Goal: Task Accomplishment & Management: Complete application form

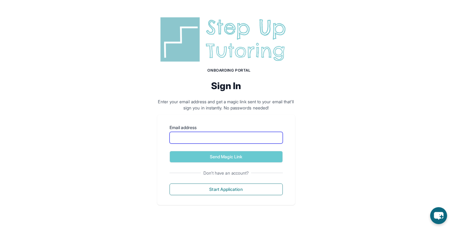
click at [228, 138] on input "Email address" at bounding box center [226, 138] width 113 height 12
click at [137, 143] on div "Onboarding Portal Sign In Enter your email address and get a magic link sent to…" at bounding box center [226, 110] width 452 height 220
click at [215, 140] on input "Email address" at bounding box center [226, 138] width 113 height 12
click at [162, 152] on div "Email address Send Magic Link Don't have an account? Start Application" at bounding box center [226, 160] width 138 height 90
drag, startPoint x: 187, startPoint y: 157, endPoint x: 197, endPoint y: 135, distance: 23.9
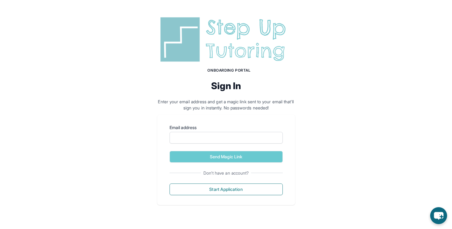
click at [197, 133] on form "Email address Send Magic Link" at bounding box center [226, 144] width 113 height 38
click at [197, 136] on input "Email address" at bounding box center [226, 138] width 113 height 12
click at [229, 139] on input "**********" at bounding box center [226, 138] width 113 height 12
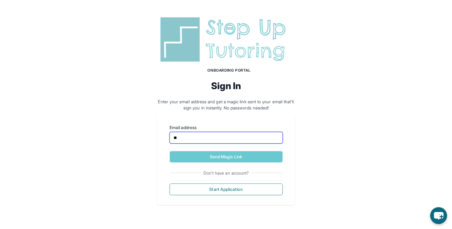
type input "**********"
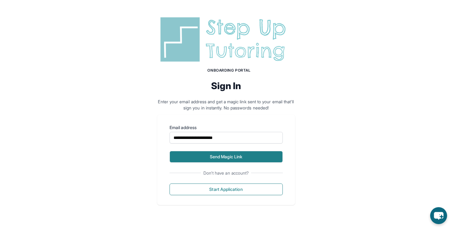
click at [244, 152] on button "Send Magic Link" at bounding box center [226, 157] width 113 height 12
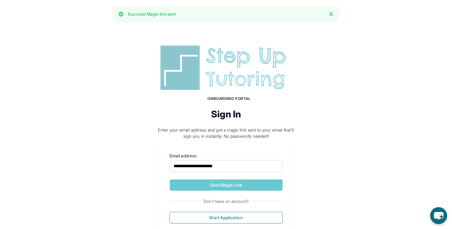
scroll to position [19, 0]
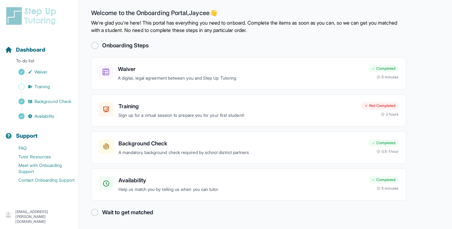
scroll to position [3, 0]
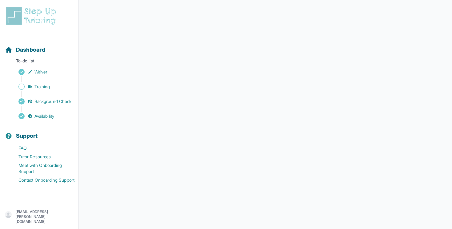
scroll to position [86, 0]
click at [249, 142] on div "me ," at bounding box center [263, 146] width 59 height 10
click at [267, 145] on div "me ," at bounding box center [263, 146] width 59 height 10
click at [253, 144] on div "me ," at bounding box center [263, 146] width 59 height 10
click at [238, 142] on span "me" at bounding box center [239, 146] width 7 height 8
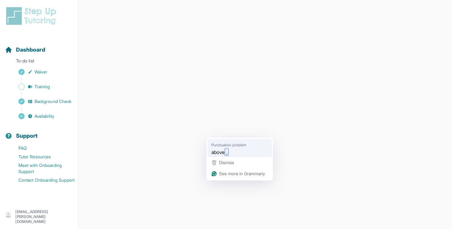
click at [223, 149] on span "above" at bounding box center [217, 152] width 13 height 8
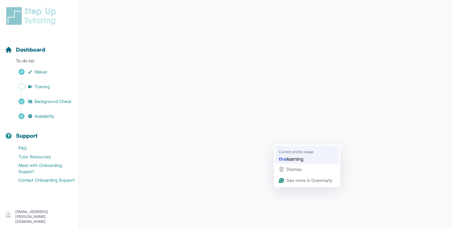
click at [290, 153] on span "Correct article usage" at bounding box center [296, 152] width 35 height 6
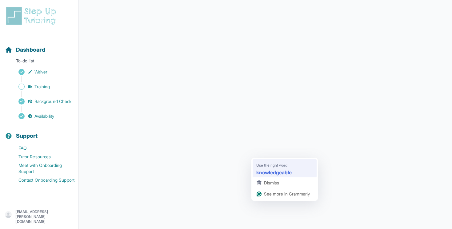
click at [275, 163] on span "Use the right word" at bounding box center [271, 165] width 31 height 6
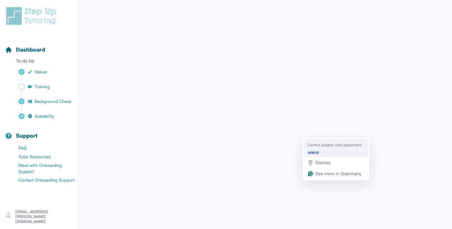
click at [314, 145] on span "Correct subject-verb agreement" at bounding box center [335, 145] width 54 height 6
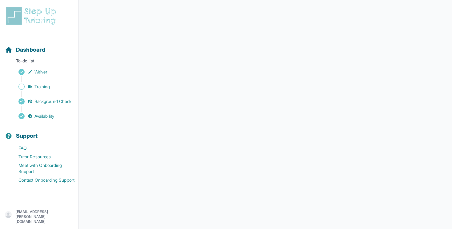
scroll to position [0, 0]
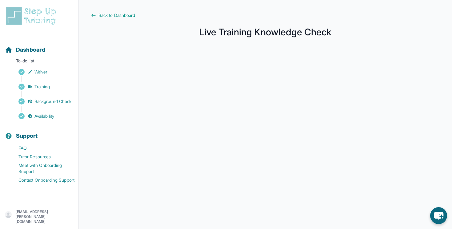
click at [100, 18] on main "Back to Dashboard Live Training Knowledge Check" at bounding box center [265, 163] width 373 height 327
click at [102, 14] on span "Back to Dashboard" at bounding box center [116, 15] width 37 height 6
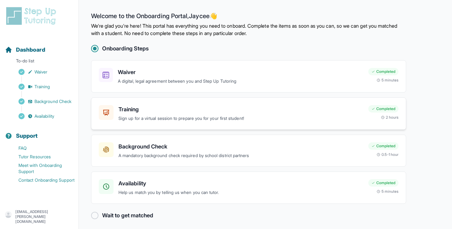
scroll to position [3, 0]
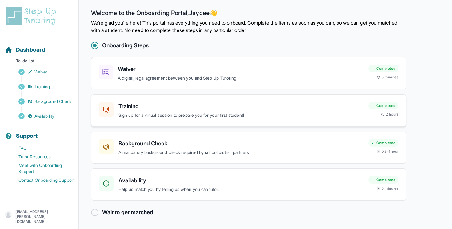
click at [145, 106] on h3 "Training" at bounding box center [240, 106] width 245 height 9
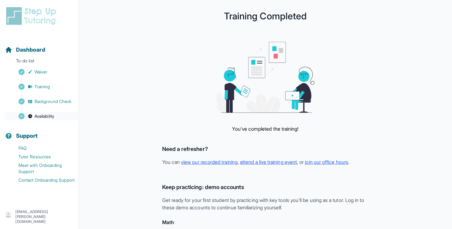
click at [51, 116] on span "Availability" at bounding box center [44, 116] width 20 height 6
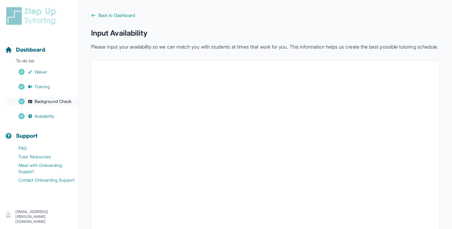
click at [52, 104] on span "Background Check" at bounding box center [52, 101] width 37 height 6
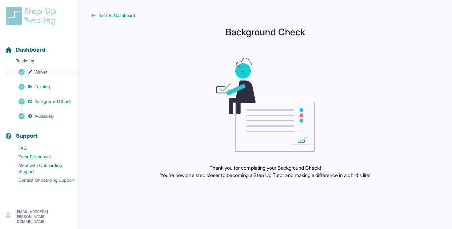
click at [47, 72] on span "Waiver" at bounding box center [40, 72] width 13 height 6
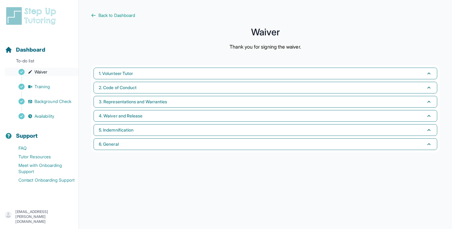
click at [36, 74] on span "Waiver" at bounding box center [40, 72] width 13 height 6
click at [41, 87] on span "Training" at bounding box center [42, 87] width 16 height 6
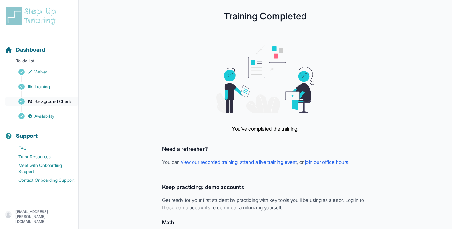
click at [47, 100] on span "Background Check" at bounding box center [52, 101] width 37 height 6
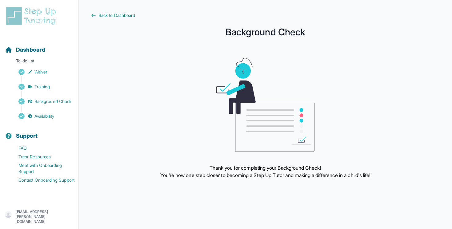
click at [46, 111] on div "Sidebar" at bounding box center [40, 109] width 71 height 6
click at [47, 116] on span "Availability" at bounding box center [44, 116] width 20 height 6
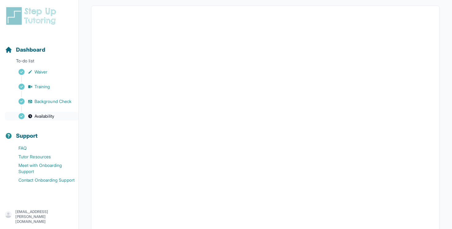
scroll to position [128, 0]
click at [24, 53] on span "Dashboard" at bounding box center [30, 50] width 29 height 9
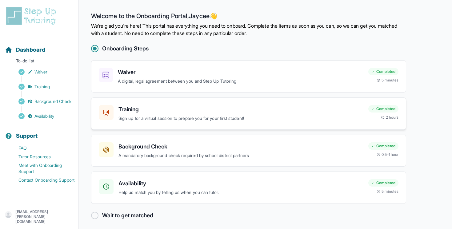
scroll to position [3, 0]
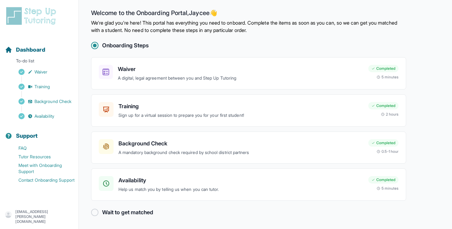
click at [110, 211] on h2 "Wait to get matched" at bounding box center [127, 212] width 51 height 9
click at [91, 213] on main "Welcome to the Onboarding Portal, Jaycee 👋 We're glad you're here! This portal …" at bounding box center [265, 113] width 373 height 232
click at [94, 213] on div at bounding box center [94, 212] width 7 height 7
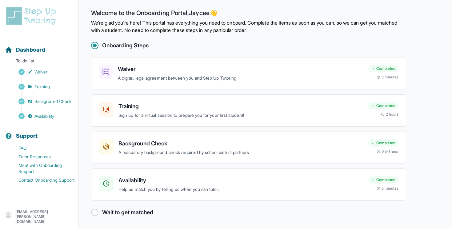
scroll to position [0, 0]
